Goal: Find specific page/section: Find specific page/section

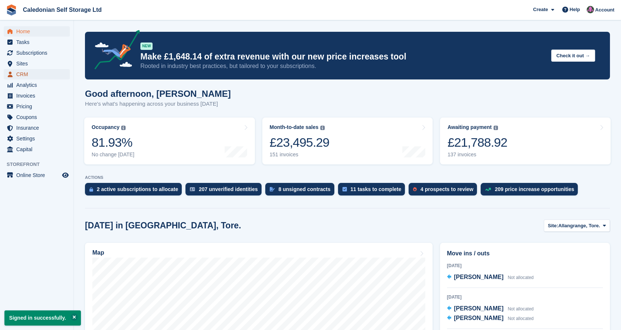
click at [32, 75] on span "CRM" at bounding box center [38, 74] width 44 height 10
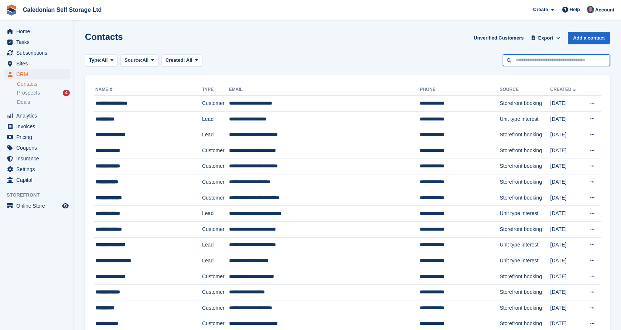
click at [536, 59] on input "text" at bounding box center [556, 60] width 107 height 12
type input "*****"
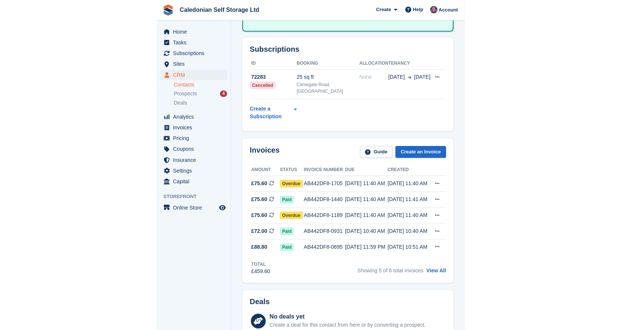
scroll to position [171, 0]
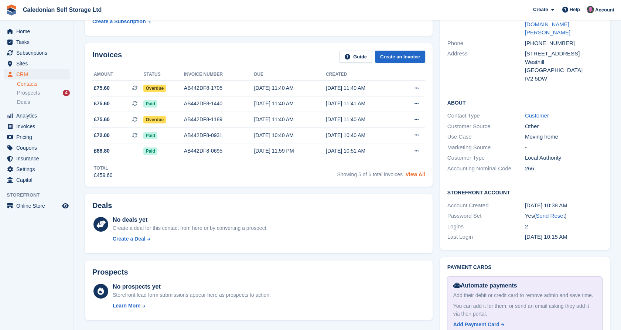
click at [418, 174] on link "View All" at bounding box center [416, 175] width 20 height 6
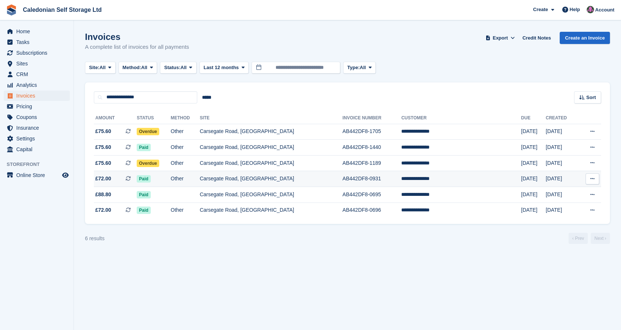
click at [252, 179] on td "Carsegate Road, [GEOGRAPHIC_DATA]" at bounding box center [271, 179] width 143 height 16
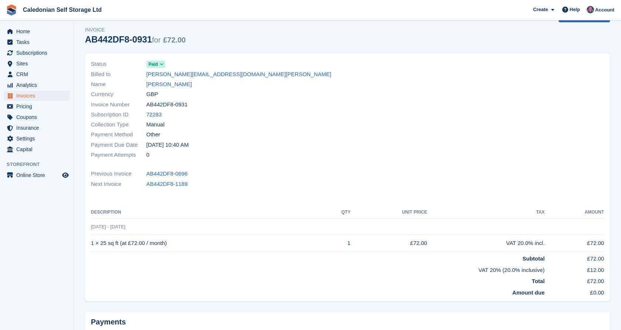
scroll to position [20, 0]
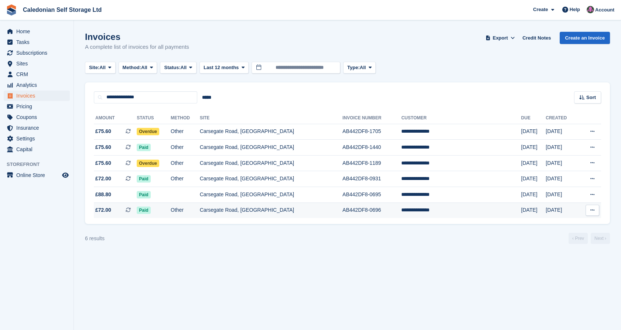
click at [293, 213] on td "Carsegate Road, [GEOGRAPHIC_DATA]" at bounding box center [271, 211] width 143 height 16
click at [264, 177] on td "Carsegate Road, [GEOGRAPHIC_DATA]" at bounding box center [271, 179] width 143 height 16
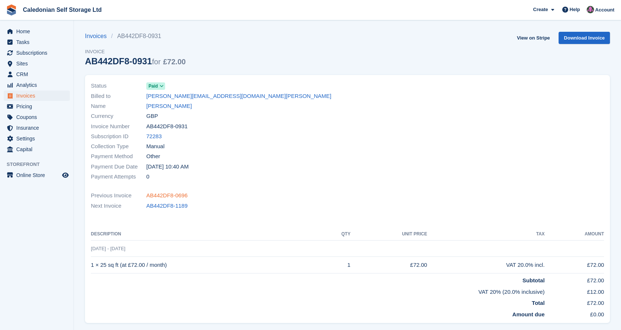
click at [177, 193] on link "AB442DF8-0696" at bounding box center [166, 195] width 41 height 9
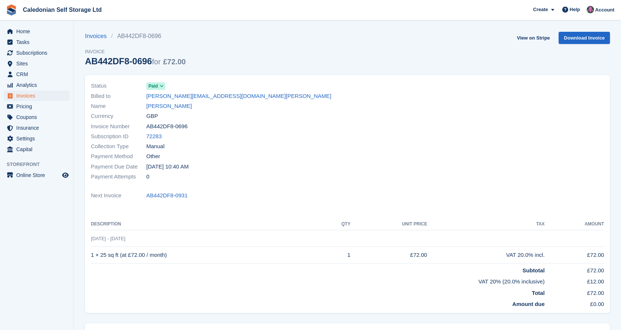
click at [177, 193] on link "AB442DF8-0931" at bounding box center [166, 195] width 41 height 9
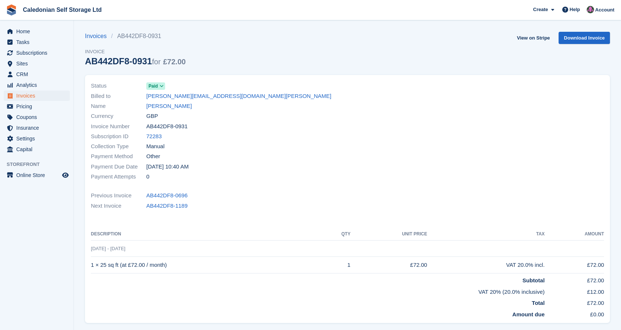
click at [177, 193] on link "AB442DF8-0696" at bounding box center [166, 195] width 41 height 9
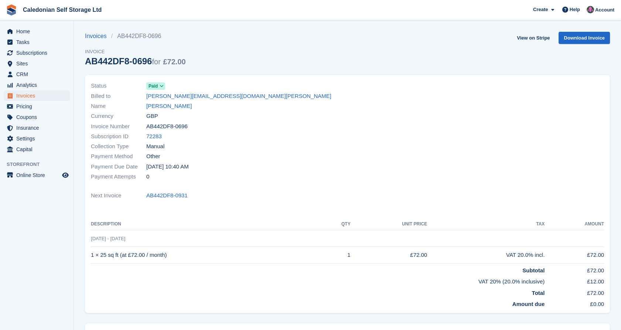
click at [177, 193] on link "AB442DF8-0931" at bounding box center [166, 195] width 41 height 9
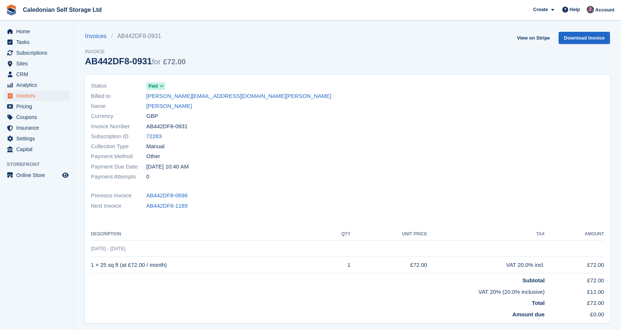
click at [177, 193] on link "AB442DF8-0696" at bounding box center [166, 195] width 41 height 9
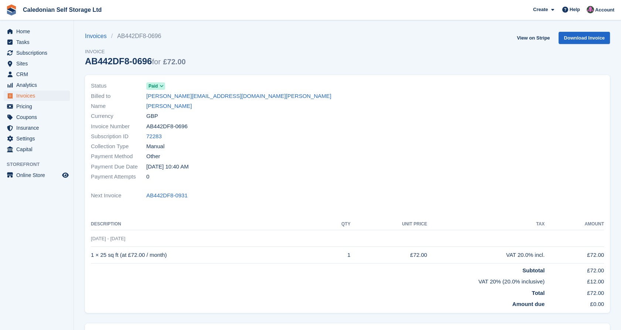
click at [177, 193] on link "AB442DF8-0931" at bounding box center [166, 195] width 41 height 9
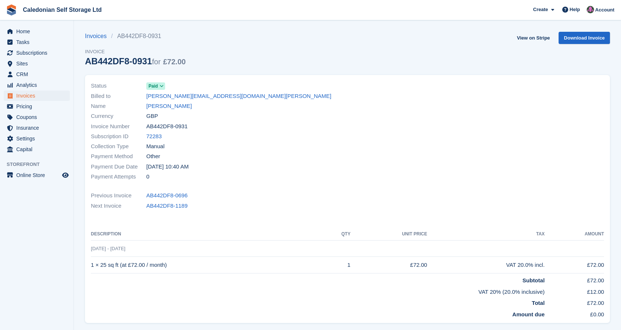
click at [177, 193] on link "AB442DF8-0696" at bounding box center [166, 195] width 41 height 9
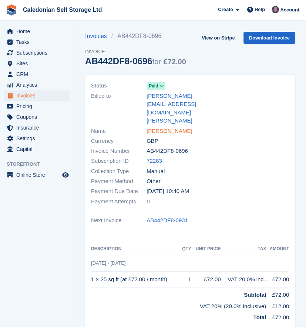
click at [152, 127] on link "[PERSON_NAME]" at bounding box center [168, 131] width 45 height 9
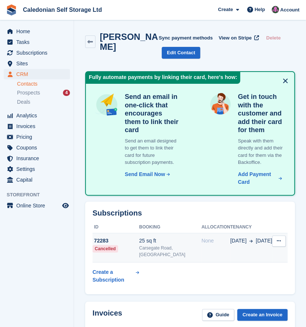
click at [166, 244] on div "25 sq ft" at bounding box center [170, 241] width 62 height 8
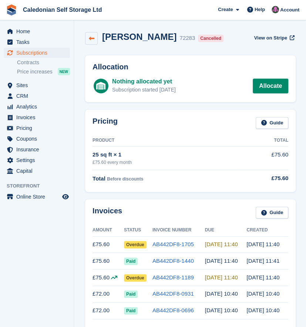
click at [94, 37] on link at bounding box center [91, 38] width 13 height 13
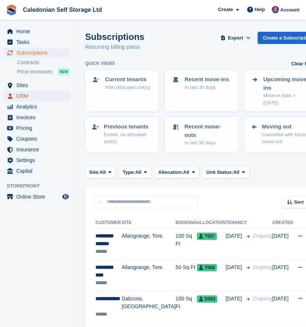
click at [40, 95] on span "CRM" at bounding box center [38, 96] width 44 height 10
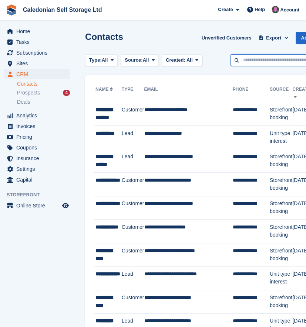
click at [250, 62] on input "text" at bounding box center [283, 60] width 107 height 12
type input "**********"
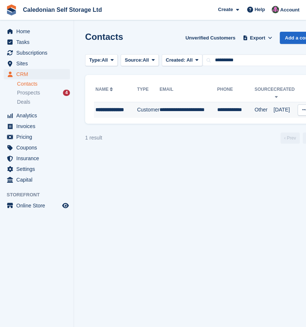
click at [211, 108] on td "**********" at bounding box center [188, 110] width 58 height 16
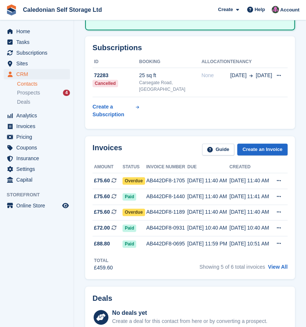
scroll to position [166, 0]
click at [222, 240] on div "[DATE] 11:59 PM" at bounding box center [208, 244] width 42 height 8
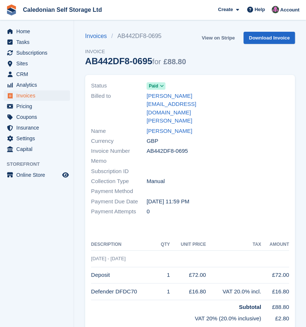
click at [222, 38] on link "View on Stripe" at bounding box center [217, 38] width 39 height 12
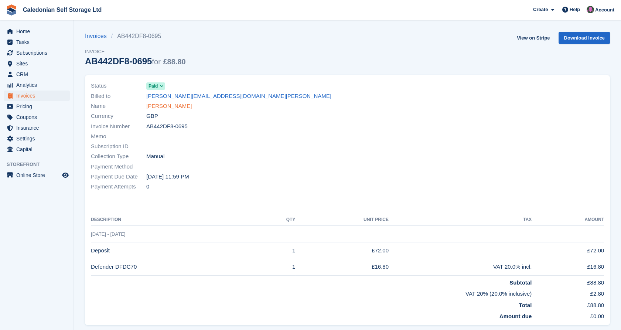
click at [154, 108] on link "[PERSON_NAME]" at bounding box center [168, 106] width 45 height 9
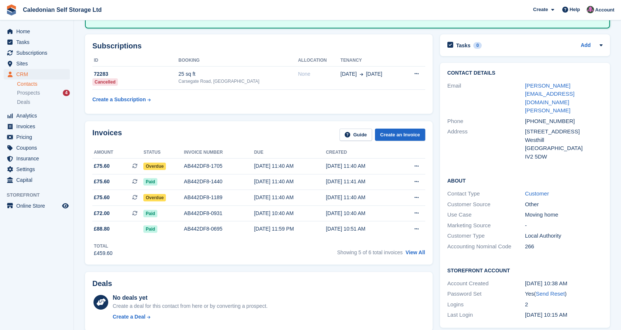
scroll to position [94, 0]
click at [305, 251] on link "View All" at bounding box center [416, 252] width 20 height 6
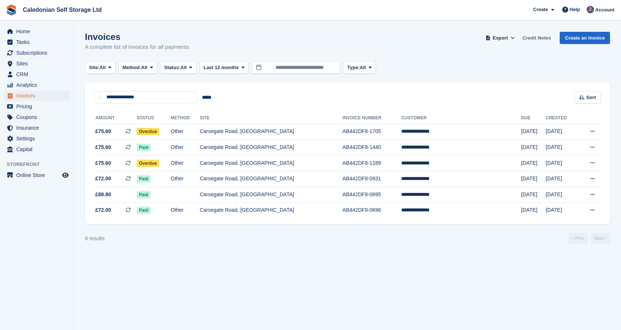
click at [305, 40] on link "Credit Notes" at bounding box center [537, 38] width 34 height 12
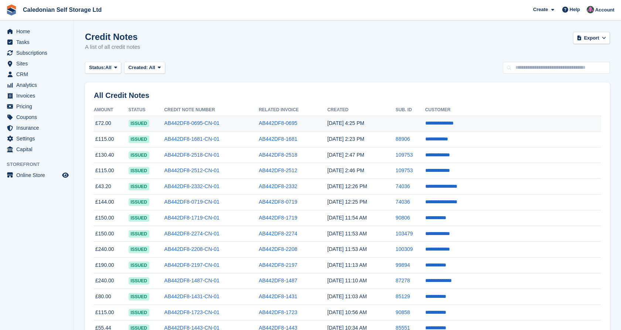
click at [233, 125] on td "AB442DF8-0695-CN-01" at bounding box center [211, 124] width 95 height 16
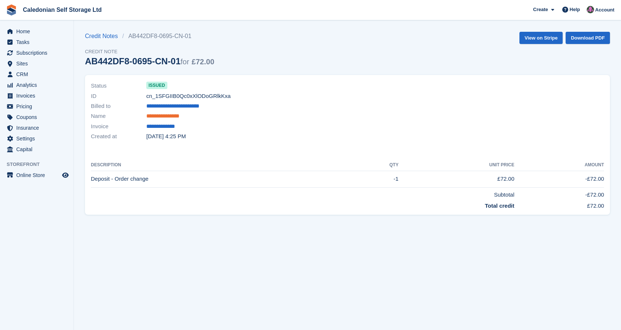
click at [182, 115] on link "**********" at bounding box center [167, 116] width 43 height 9
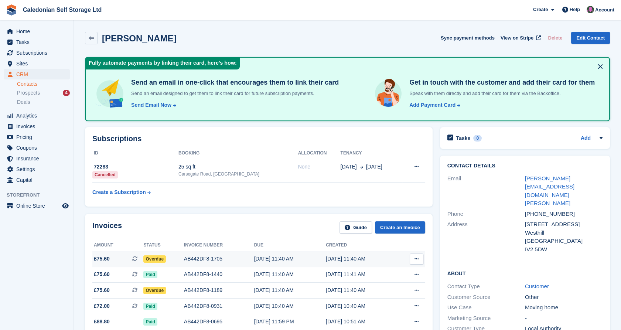
click at [207, 261] on div "AB442DF8-1705" at bounding box center [219, 259] width 70 height 8
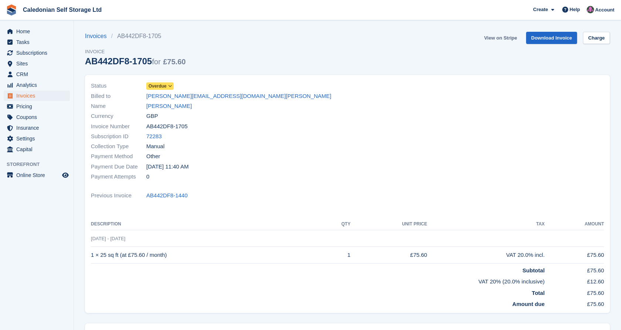
click at [506, 38] on link "View on Stripe" at bounding box center [500, 38] width 39 height 12
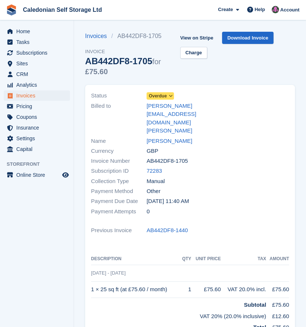
click at [267, 153] on div at bounding box center [246, 153] width 93 height 135
click at [174, 137] on link "[PERSON_NAME]" at bounding box center [168, 141] width 45 height 9
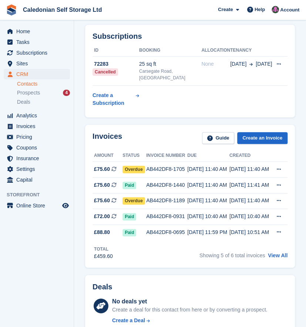
scroll to position [178, 0]
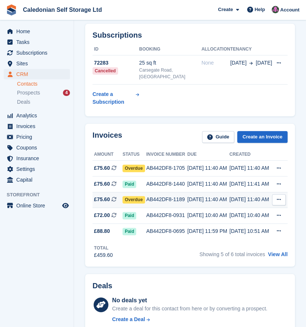
click at [157, 196] on div "AB442DF8-1189" at bounding box center [166, 200] width 41 height 8
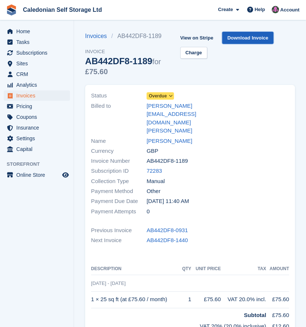
click at [250, 37] on link "Download Invoice" at bounding box center [247, 38] width 51 height 12
click at [223, 190] on div at bounding box center [246, 153] width 93 height 135
click at [196, 37] on link "View on Stripe" at bounding box center [196, 38] width 39 height 12
click at [159, 137] on link "[PERSON_NAME]" at bounding box center [168, 141] width 45 height 9
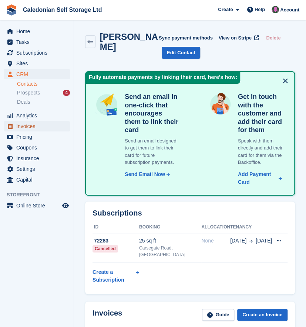
click at [47, 126] on span "Invoices" at bounding box center [38, 126] width 44 height 10
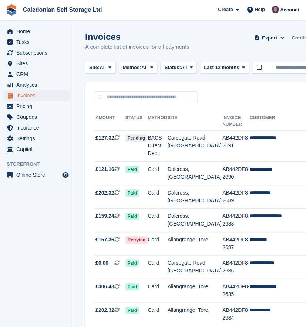
click at [297, 38] on link "Credit Notes" at bounding box center [305, 38] width 34 height 12
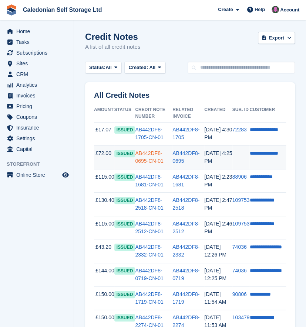
click at [153, 152] on link "AB442DF8-0695-CN-01" at bounding box center [149, 157] width 28 height 14
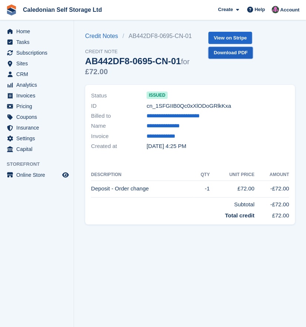
click at [234, 53] on link "Download PDF" at bounding box center [230, 53] width 44 height 12
click at [160, 126] on link "**********" at bounding box center [167, 126] width 43 height 9
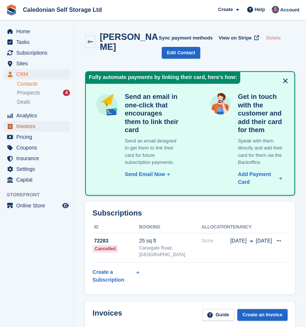
click at [38, 126] on span "Invoices" at bounding box center [38, 126] width 44 height 10
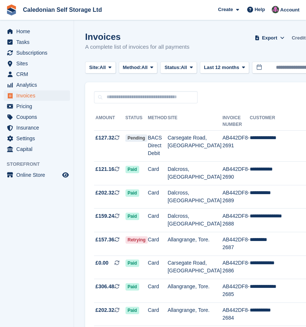
click at [300, 38] on link "Credit Notes" at bounding box center [305, 38] width 34 height 12
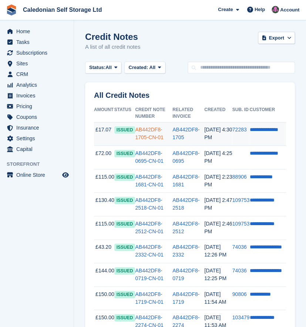
click at [156, 129] on link "AB442DF8-1705-CN-01" at bounding box center [149, 134] width 28 height 14
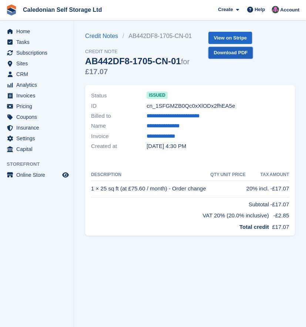
click at [231, 55] on link "Download PDF" at bounding box center [230, 53] width 44 height 12
click at [174, 116] on link "**********" at bounding box center [176, 116] width 61 height 9
